Goal: Transaction & Acquisition: Subscribe to service/newsletter

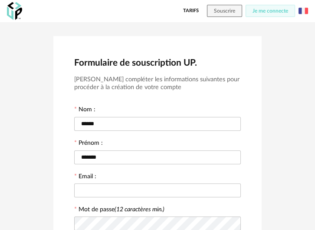
drag, startPoint x: 112, startPoint y: 158, endPoint x: 53, endPoint y: 158, distance: 59.0
click at [53, 158] on div "Formulaire de souscription UP. Veuillez compléter les informations suivantes po…" at bounding box center [157, 219] width 208 height 366
type input "*"
type input "******"
click at [112, 188] on input "text" at bounding box center [157, 190] width 167 height 14
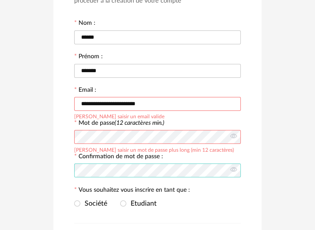
scroll to position [130, 0]
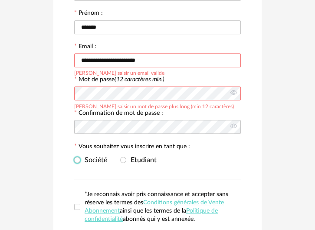
click at [81, 161] on span "Société" at bounding box center [93, 159] width 27 height 7
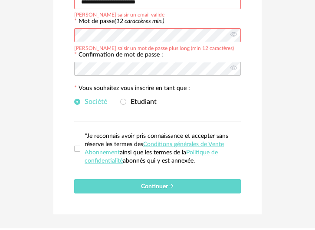
scroll to position [206, 0]
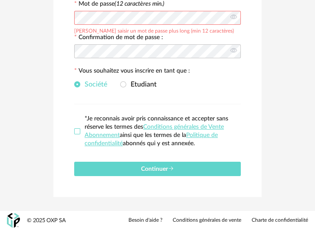
click at [79, 132] on span at bounding box center [77, 131] width 6 height 6
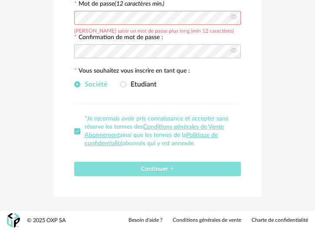
click at [169, 166] on icon "submit" at bounding box center [171, 168] width 6 height 6
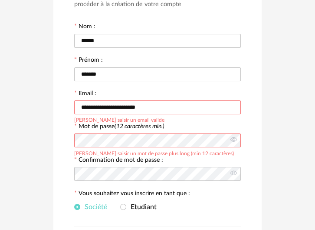
scroll to position [85, 0]
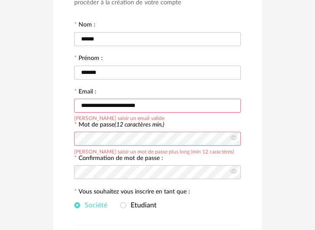
click at [162, 108] on input "**********" at bounding box center [157, 106] width 167 height 14
click at [234, 136] on icon at bounding box center [233, 138] width 11 height 17
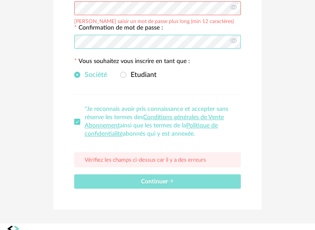
scroll to position [228, 0]
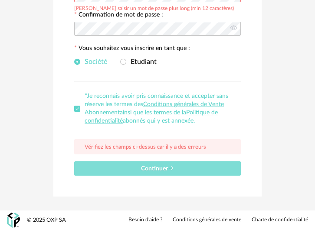
click at [175, 165] on button "Continuer" at bounding box center [157, 168] width 167 height 14
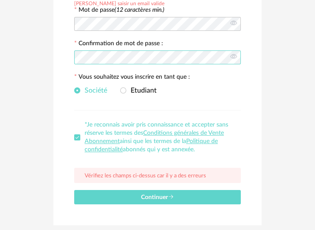
scroll to position [214, 0]
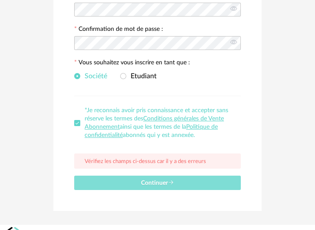
click at [149, 182] on span "Continuer" at bounding box center [157, 183] width 33 height 6
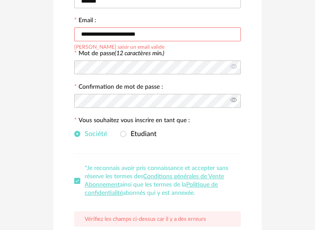
click at [233, 101] on icon at bounding box center [233, 100] width 11 height 17
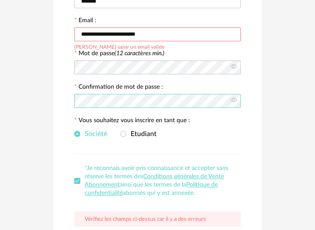
scroll to position [127, 0]
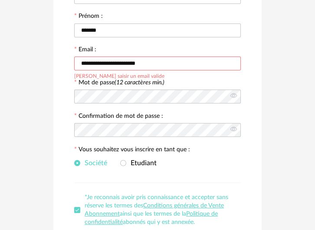
click at [169, 61] on input "**********" at bounding box center [157, 63] width 167 height 14
drag, startPoint x: 165, startPoint y: 65, endPoint x: 45, endPoint y: 70, distance: 119.5
click at [45, 70] on div "**********" at bounding box center [157, 103] width 315 height 416
type input "**********"
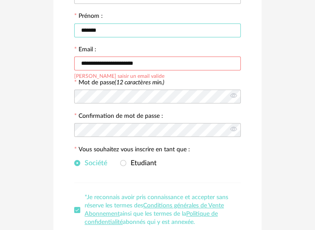
click at [131, 26] on input "******" at bounding box center [157, 30] width 167 height 14
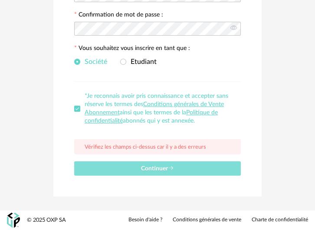
click at [169, 168] on icon "submit" at bounding box center [171, 168] width 6 height 6
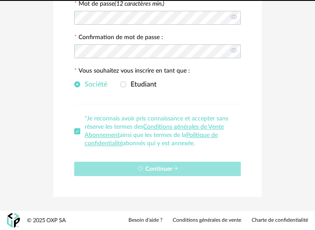
scroll to position [10, 0]
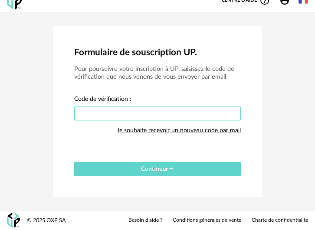
click at [189, 113] on input "text" at bounding box center [157, 113] width 167 height 14
paste input "****"
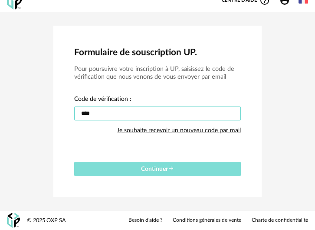
type input "****"
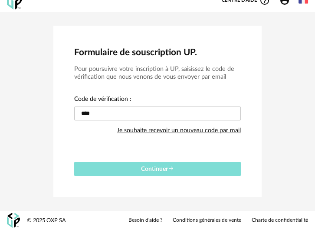
click at [160, 168] on span "Continuer" at bounding box center [157, 169] width 33 height 6
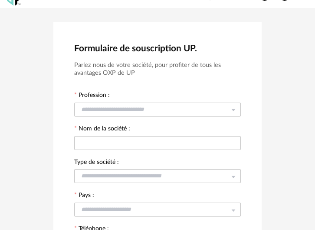
scroll to position [0, 0]
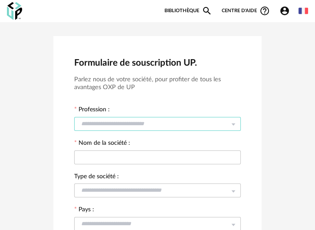
click at [139, 122] on input "text" at bounding box center [157, 124] width 167 height 14
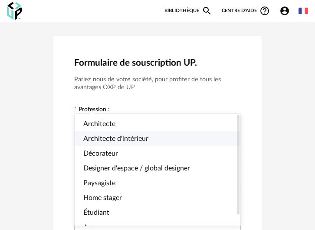
click at [147, 139] on span "Architecte d'intérieur" at bounding box center [115, 138] width 65 height 7
type input "**********"
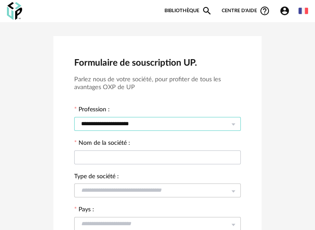
scroll to position [43, 0]
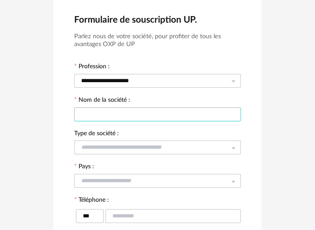
click at [138, 113] on input "text" at bounding box center [157, 114] width 167 height 14
type input "******"
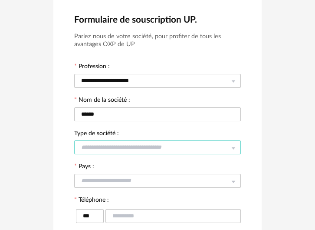
click at [158, 148] on input "text" at bounding box center [157, 147] width 167 height 14
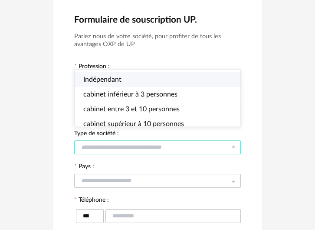
click at [128, 80] on li "Indépendant" at bounding box center [161, 79] width 173 height 15
type input "**********"
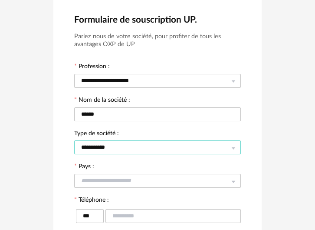
scroll to position [101, 0]
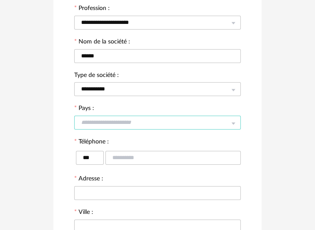
click at [145, 121] on input "text" at bounding box center [157, 122] width 167 height 14
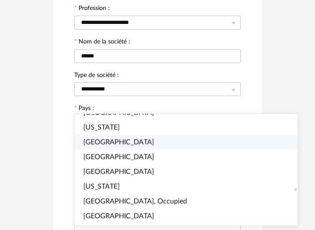
scroll to position [2431, 0]
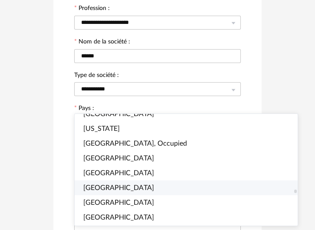
click at [117, 184] on li "[GEOGRAPHIC_DATA]" at bounding box center [190, 187] width 231 height 15
type input "********"
type input "****"
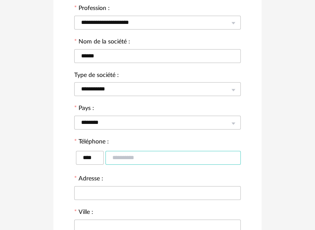
click at [118, 162] on input "text" at bounding box center [172, 158] width 135 height 14
type input "*********"
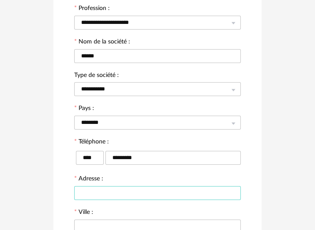
click at [99, 190] on input "text" at bounding box center [157, 193] width 167 height 14
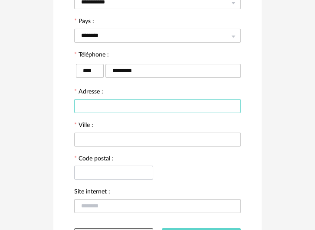
scroll to position [202, 0]
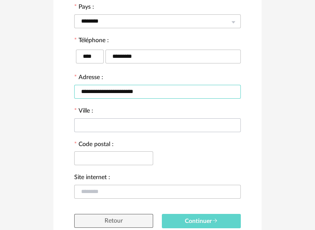
type input "**********"
click at [120, 123] on input "text" at bounding box center [157, 125] width 167 height 14
type input "**********"
click at [96, 161] on input "text" at bounding box center [113, 158] width 79 height 14
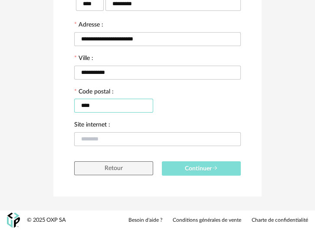
type input "****"
click at [201, 173] on button "Continuer" at bounding box center [201, 168] width 79 height 14
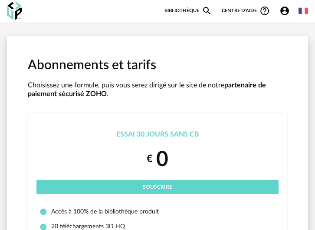
scroll to position [126, 0]
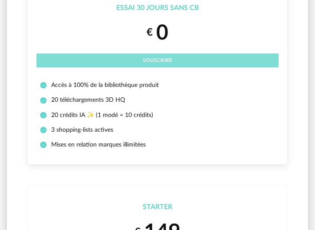
click at [188, 63] on button "Souscrire" at bounding box center [157, 60] width 242 height 14
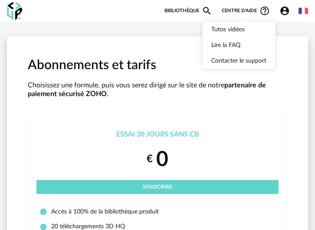
click at [196, 12] on link "Bibliothèque Magnify icon" at bounding box center [189, 11] width 48 height 10
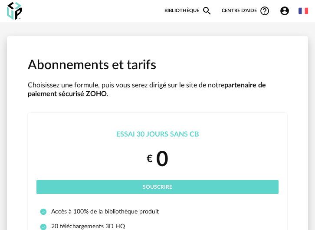
click at [181, 13] on link "Bibliothèque Magnify icon" at bounding box center [189, 11] width 48 height 10
click at [208, 10] on icon "Magnify icon" at bounding box center [207, 11] width 8 height 8
click at [303, 11] on img at bounding box center [304, 11] width 10 height 10
click at [292, 30] on li "English" at bounding box center [281, 34] width 49 height 16
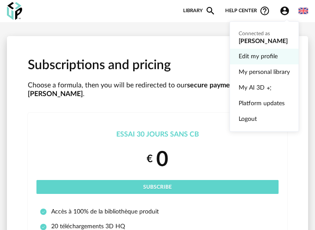
click at [275, 56] on link "Edit my profile" at bounding box center [264, 57] width 51 height 16
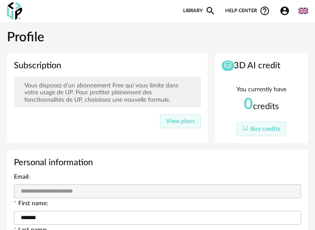
click at [197, 7] on link "Library Magnify icon" at bounding box center [199, 11] width 33 height 10
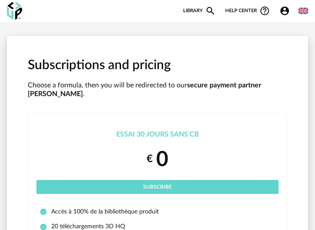
click at [213, 13] on icon "Magnify icon" at bounding box center [210, 11] width 10 height 10
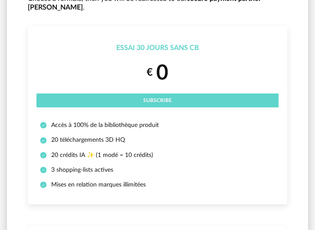
scroll to position [101, 0]
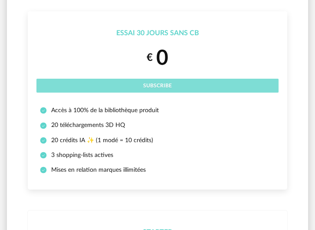
click at [217, 79] on button "Subscribe" at bounding box center [157, 86] width 242 height 14
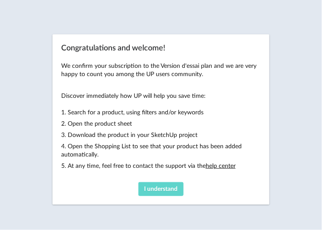
click at [161, 187] on span "I understand" at bounding box center [161, 189] width 33 height 6
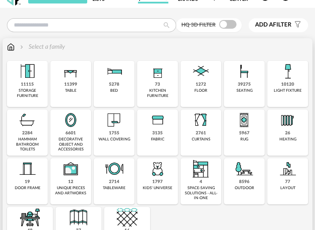
scroll to position [43, 0]
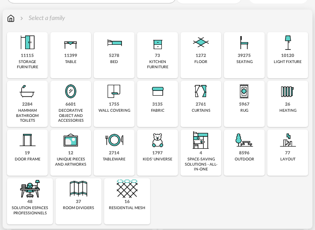
click at [112, 143] on img at bounding box center [114, 139] width 21 height 21
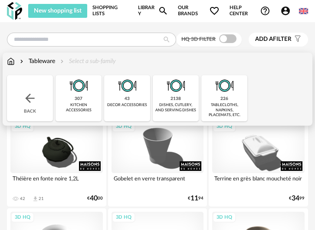
click at [285, 37] on span "Add a filter" at bounding box center [273, 39] width 36 height 7
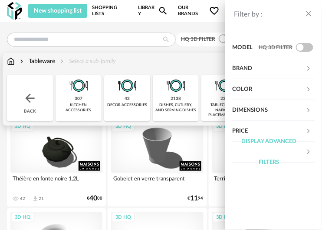
click at [162, 52] on div "Filter by : Model HQ 3D filter Brand &tradition 0 101 Copenhagen 2 366 Concept …" at bounding box center [161, 115] width 322 height 230
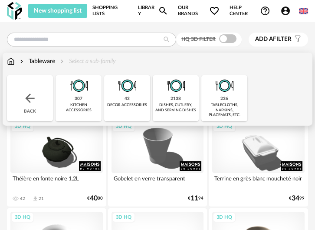
click at [34, 95] on img at bounding box center [30, 98] width 14 height 14
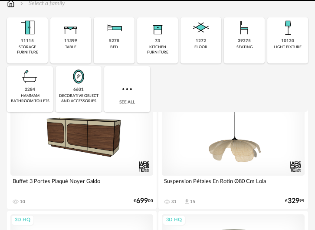
scroll to position [86, 0]
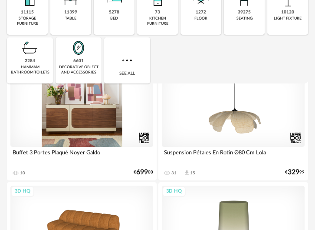
click at [103, 108] on div "3D HQ" at bounding box center [81, 106] width 143 height 80
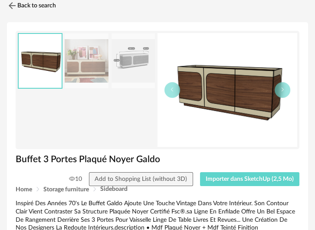
scroll to position [20, 0]
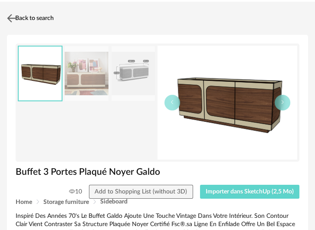
click at [13, 18] on img at bounding box center [11, 18] width 13 height 13
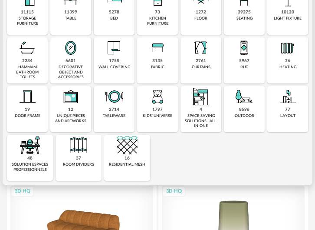
scroll to position [43, 0]
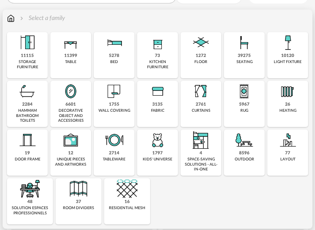
click at [130, 106] on div "1755 wall covering" at bounding box center [114, 104] width 41 height 46
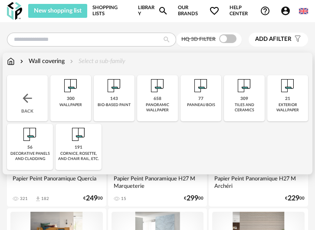
click at [28, 97] on img at bounding box center [27, 98] width 14 height 14
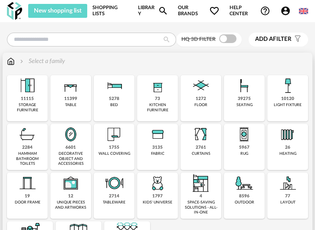
click at [154, 104] on div "kitchen furniture" at bounding box center [158, 107] width 36 height 10
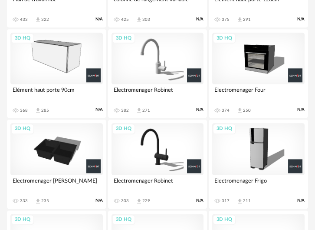
scroll to position [1490, 0]
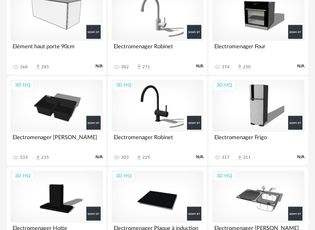
click at [157, 26] on div "3D HQ" at bounding box center [158, 15] width 92 height 52
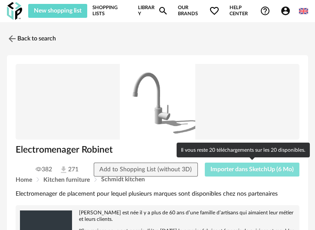
click at [263, 169] on span "Importer dans SketchUp (6 Mo)" at bounding box center [252, 169] width 83 height 6
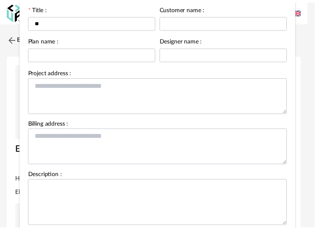
scroll to position [114, 0]
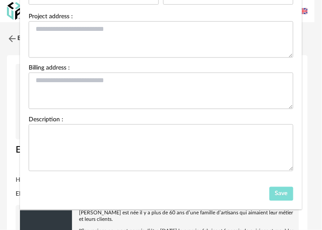
click at [281, 194] on span "Save" at bounding box center [281, 194] width 13 height 6
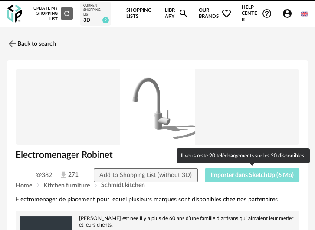
drag, startPoint x: 244, startPoint y: 174, endPoint x: 306, endPoint y: 162, distance: 62.8
